Goal: Find specific page/section

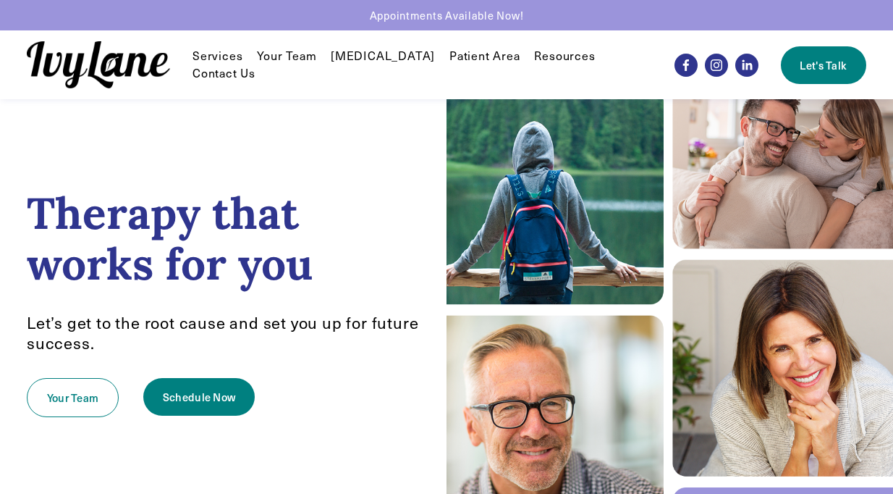
click at [0, 0] on span "Individual Therapy" at bounding box center [0, 0] width 0 height 0
click at [58, 391] on link "Your Team" at bounding box center [73, 397] width 92 height 39
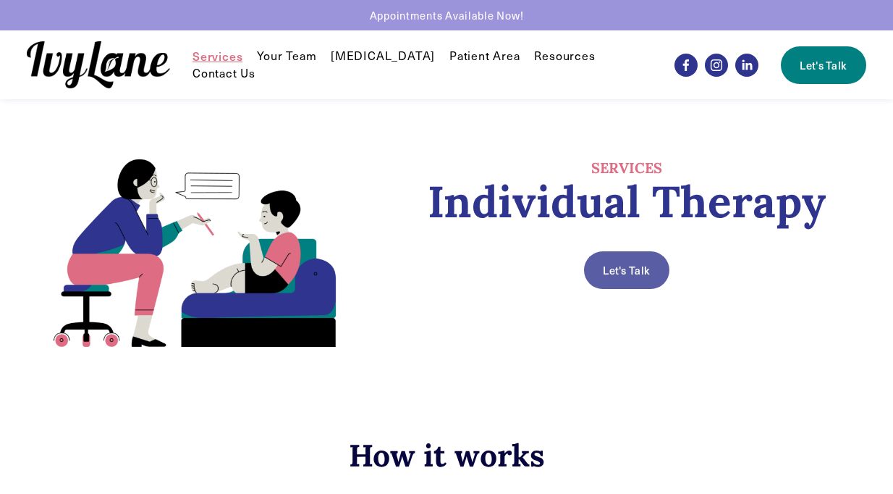
click at [599, 274] on link "Let's Talk" at bounding box center [626, 270] width 85 height 38
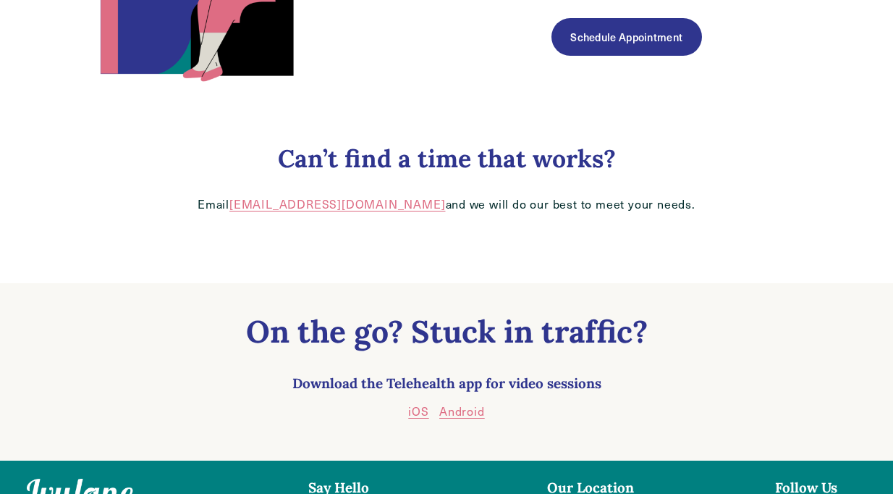
scroll to position [336, 0]
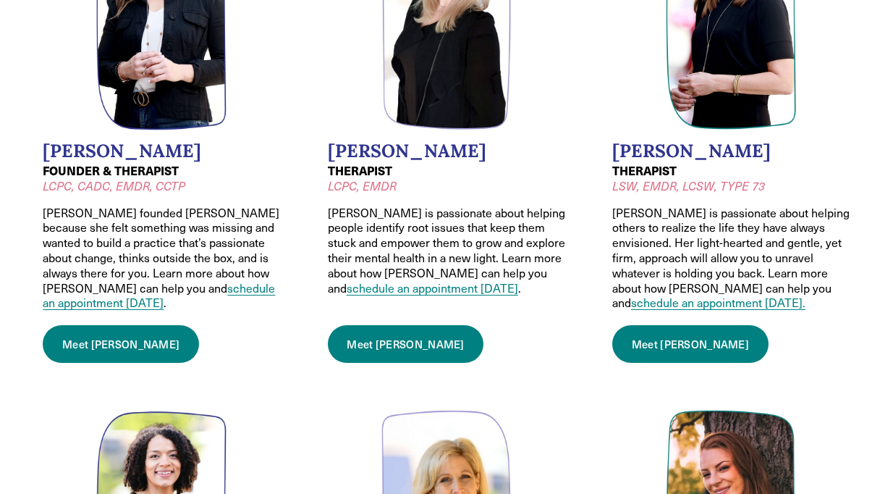
scroll to position [254, 0]
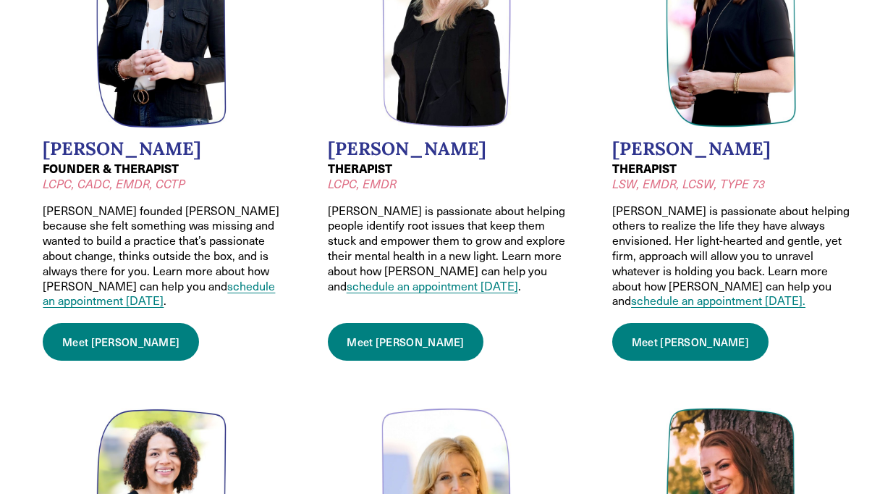
click at [112, 329] on link "Meet Wendy" at bounding box center [121, 342] width 156 height 38
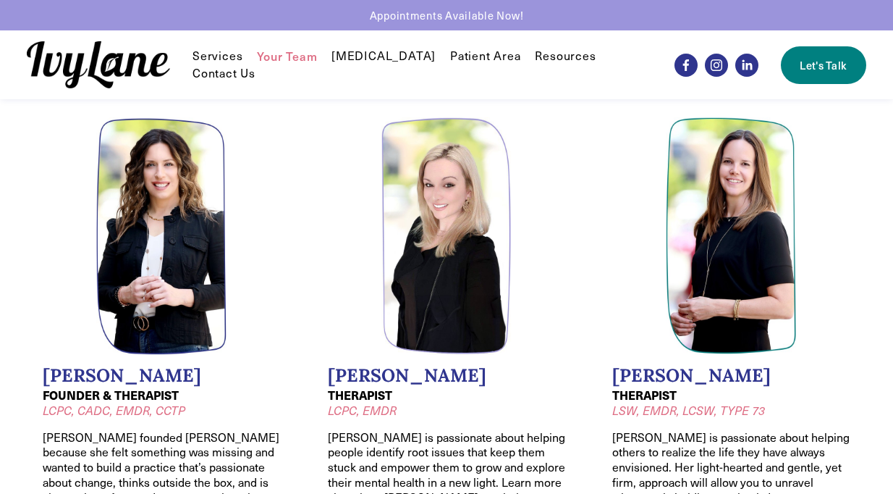
scroll to position [0, 0]
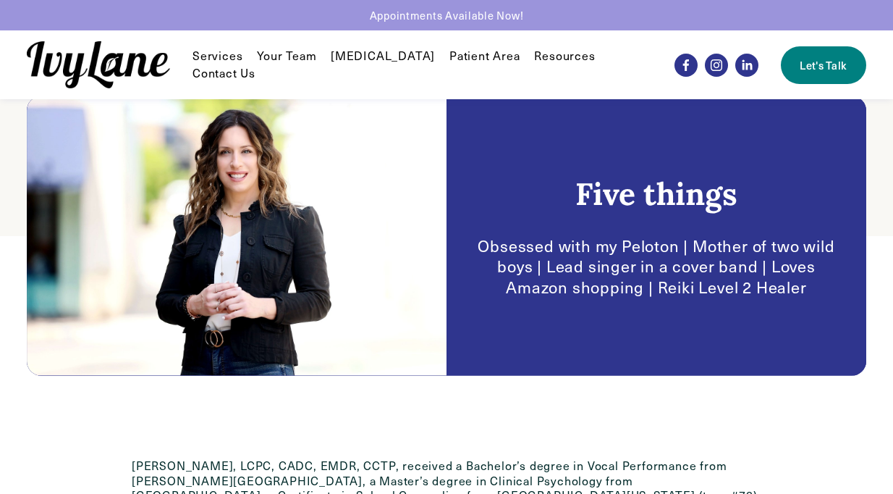
scroll to position [161, 0]
